Goal: Find specific page/section: Find specific page/section

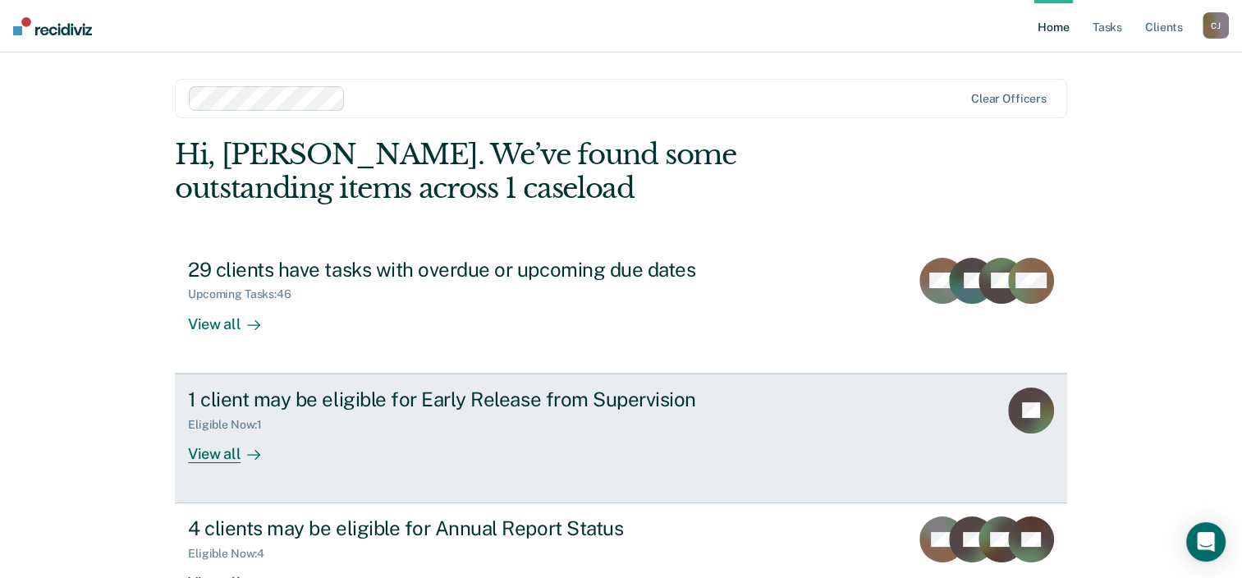
click at [227, 456] on div "View all" at bounding box center [234, 447] width 92 height 32
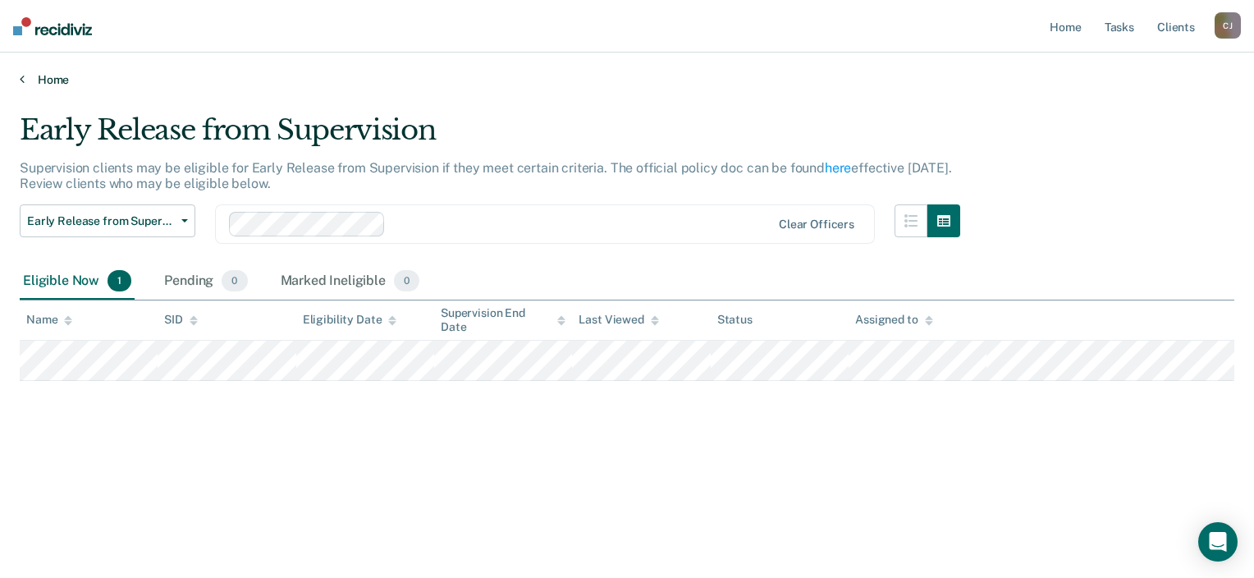
click at [48, 76] on link "Home" at bounding box center [627, 79] width 1215 height 15
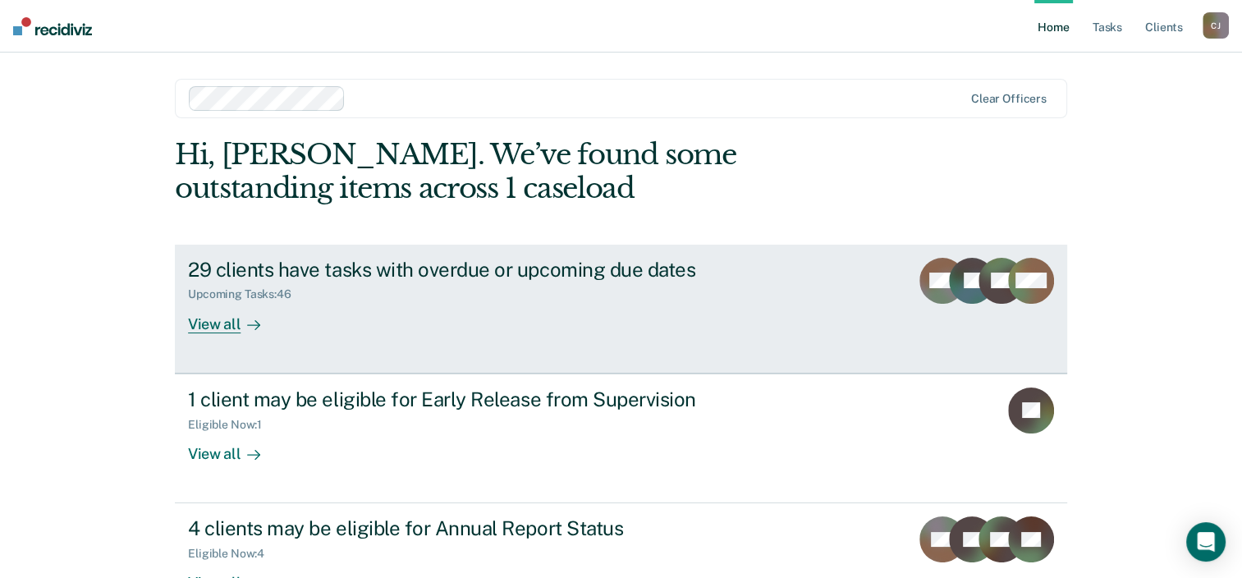
click at [222, 327] on div "View all" at bounding box center [234, 317] width 92 height 32
